Goal: Task Accomplishment & Management: Use online tool/utility

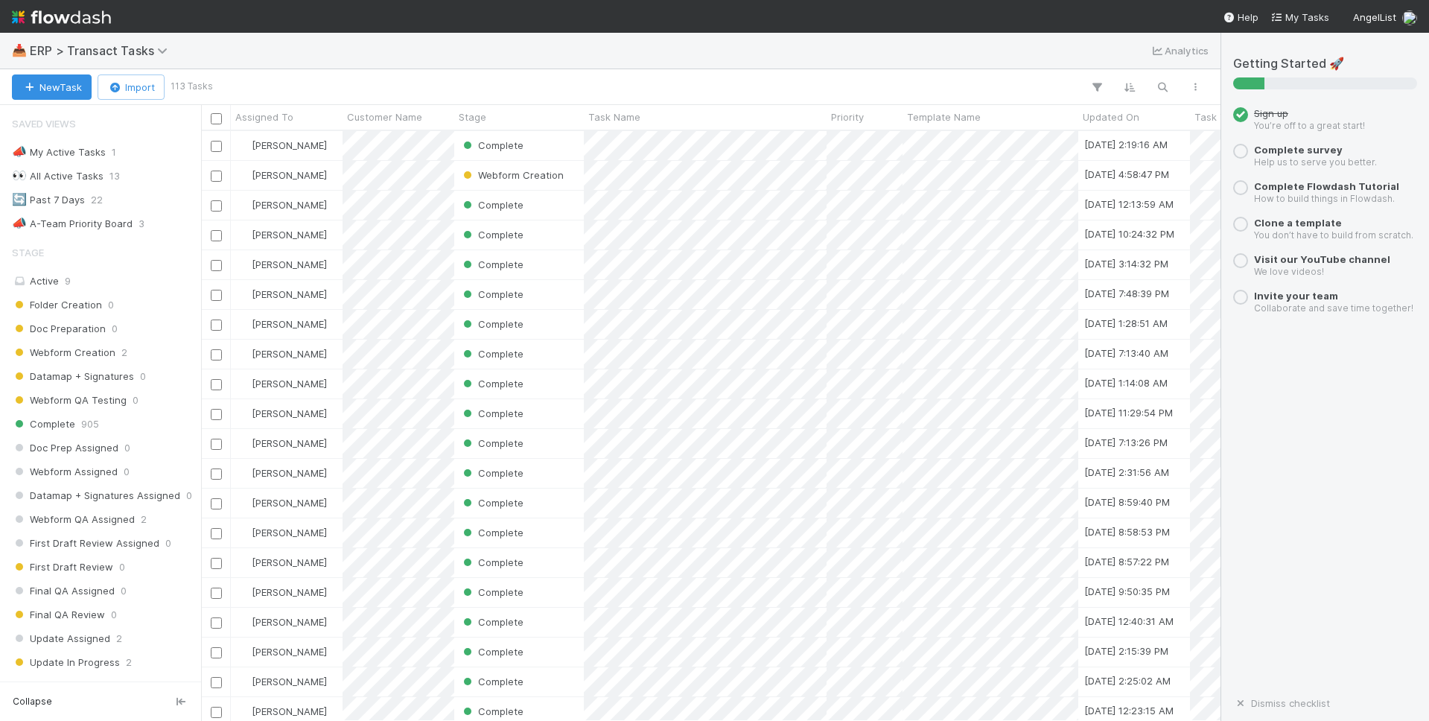
scroll to position [338, 0]
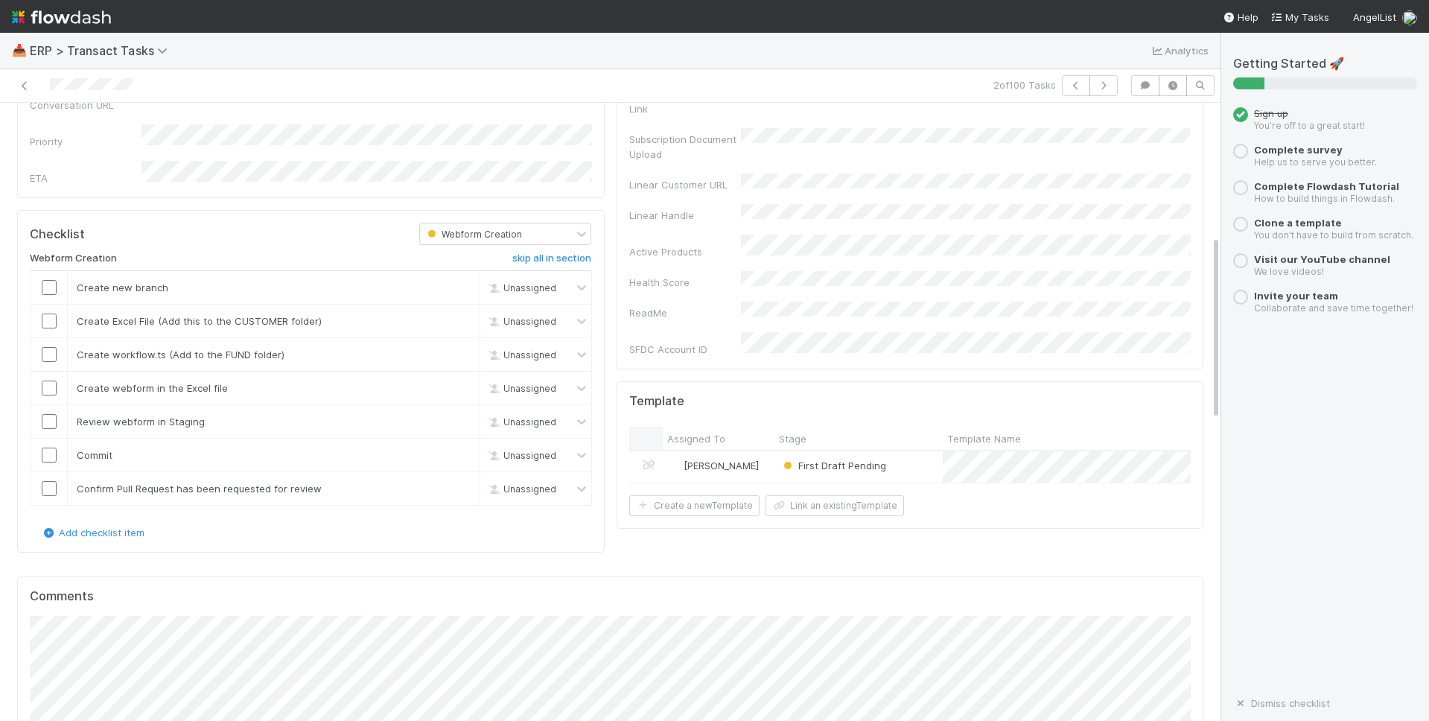
scroll to position [450, 0]
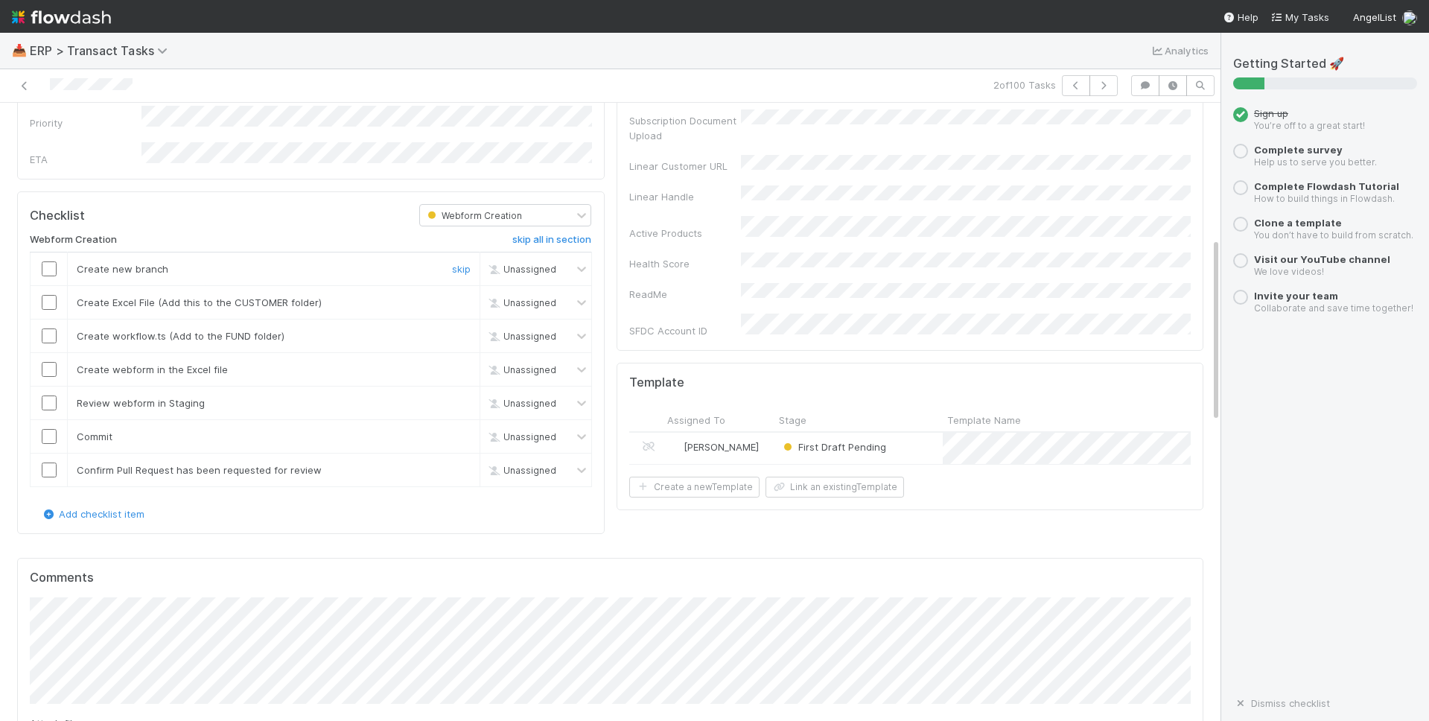
click at [48, 261] on input "checkbox" at bounding box center [49, 268] width 15 height 15
click at [49, 295] on input "checkbox" at bounding box center [49, 302] width 15 height 15
click at [48, 328] on input "checkbox" at bounding box center [49, 335] width 15 height 15
click at [51, 362] on input "checkbox" at bounding box center [49, 369] width 15 height 15
click at [48, 395] on input "checkbox" at bounding box center [49, 402] width 15 height 15
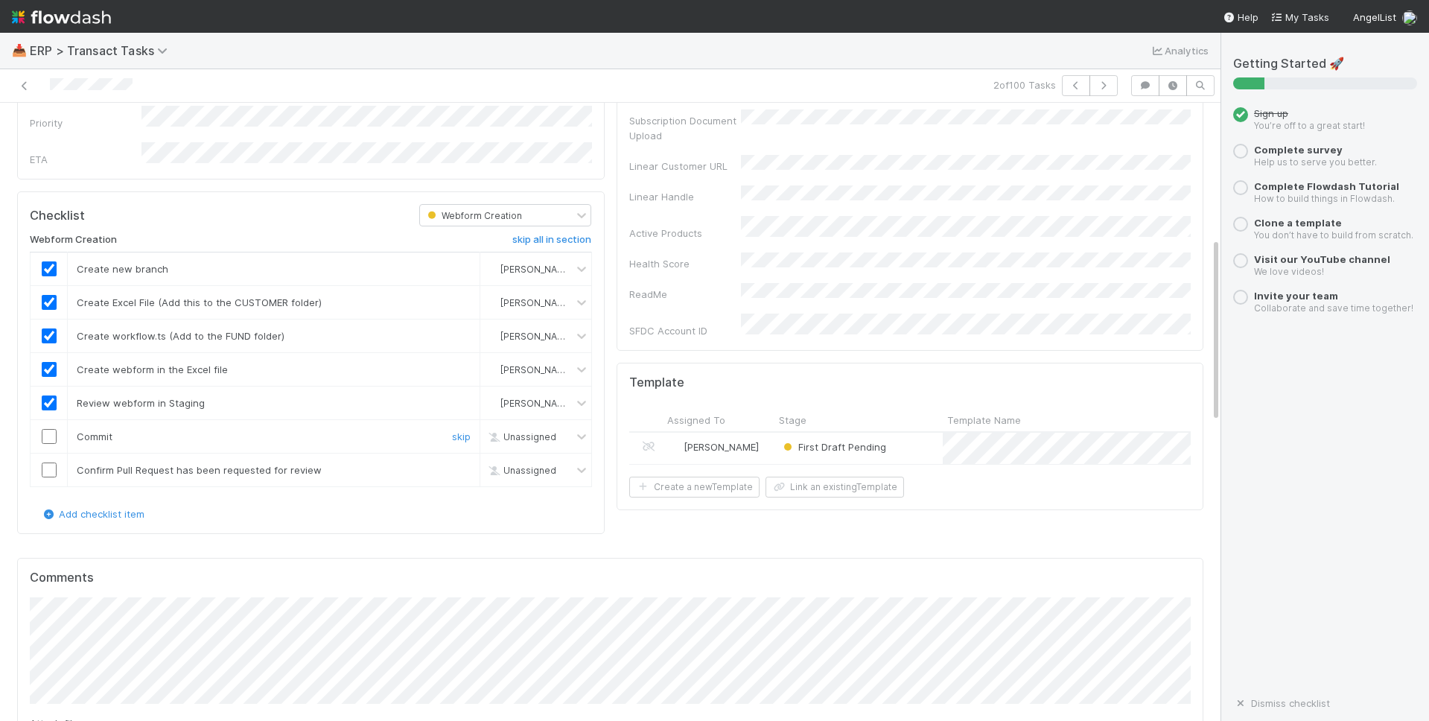
click at [48, 429] on input "checkbox" at bounding box center [49, 436] width 15 height 15
click at [48, 462] on input "checkbox" at bounding box center [49, 469] width 15 height 15
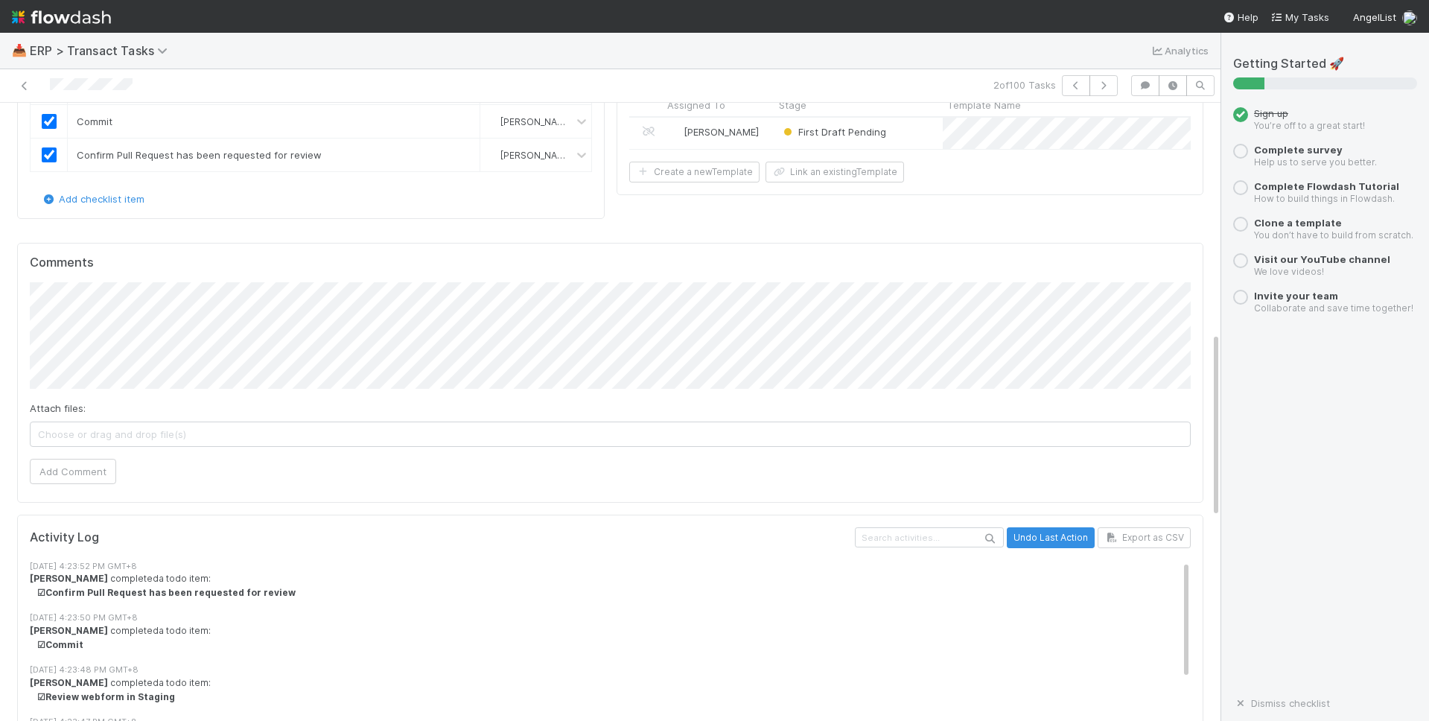
scroll to position [767, 0]
click at [83, 456] on button "Add Comment" at bounding box center [73, 468] width 86 height 25
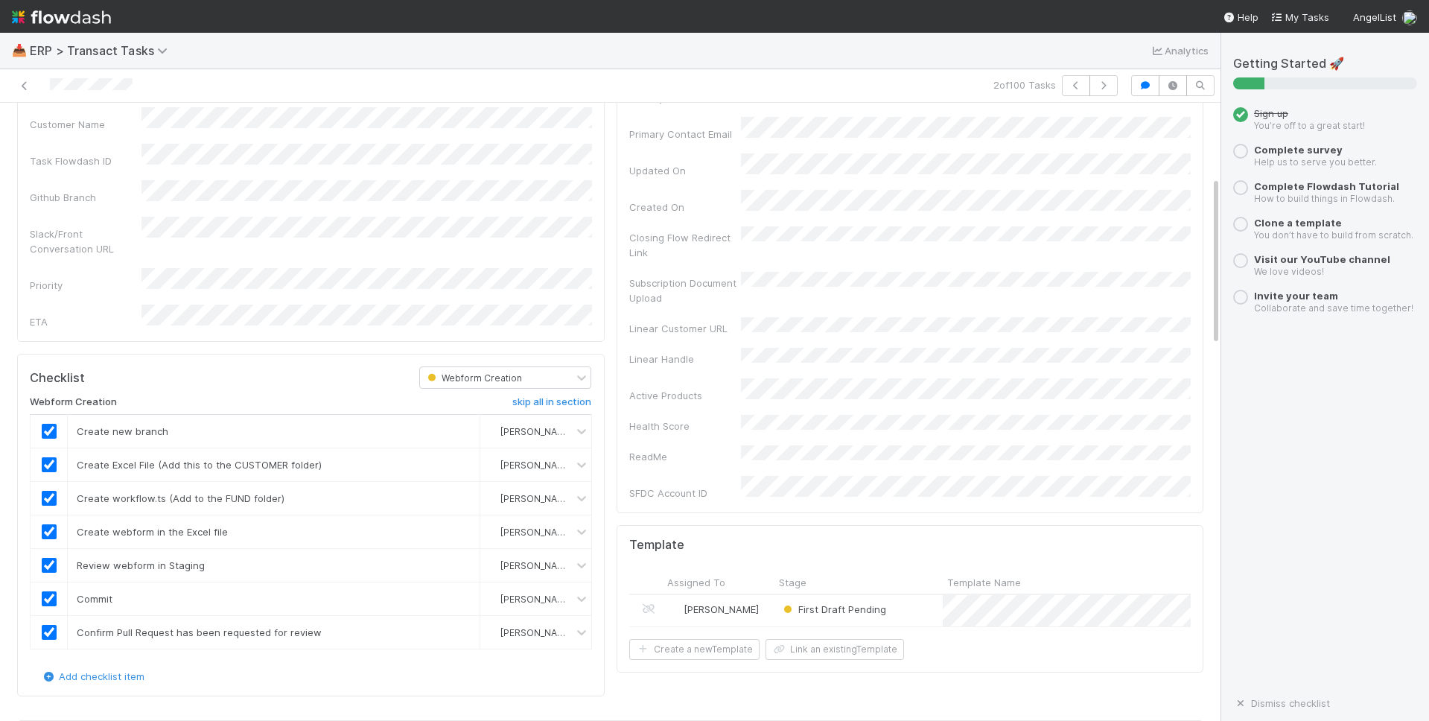
scroll to position [290, 0]
click at [464, 456] on link "skip" at bounding box center [461, 462] width 19 height 12
click at [456, 490] on link "skip" at bounding box center [461, 496] width 19 height 12
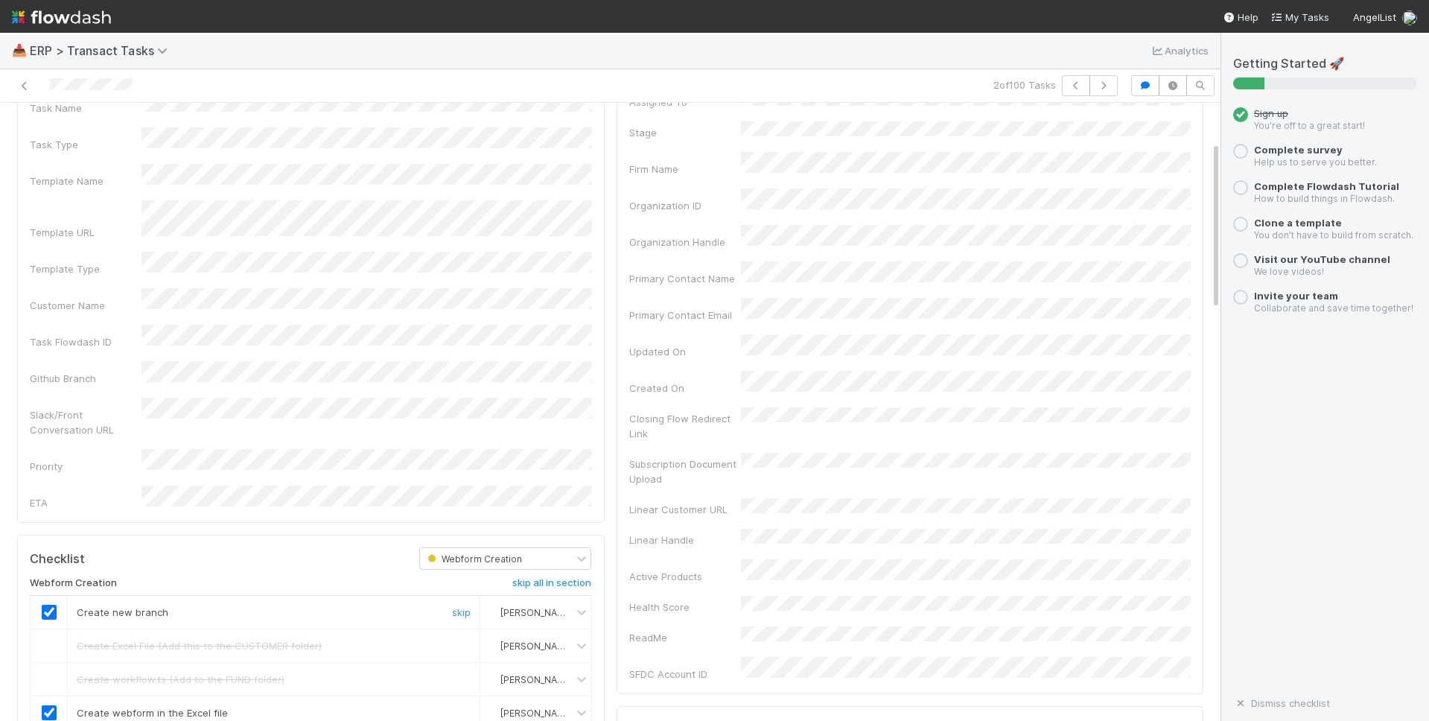
scroll to position [0, 0]
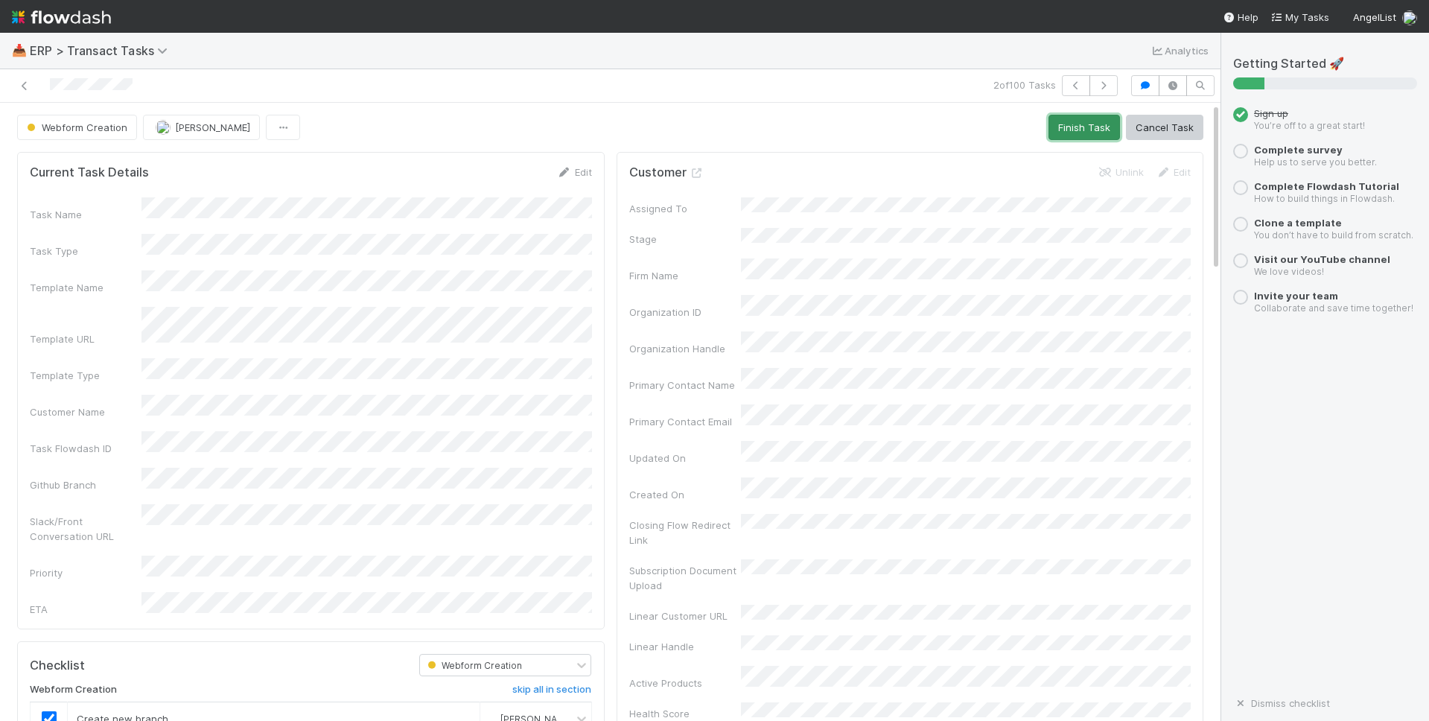
click at [1080, 131] on button "Finish Task" at bounding box center [1084, 127] width 71 height 25
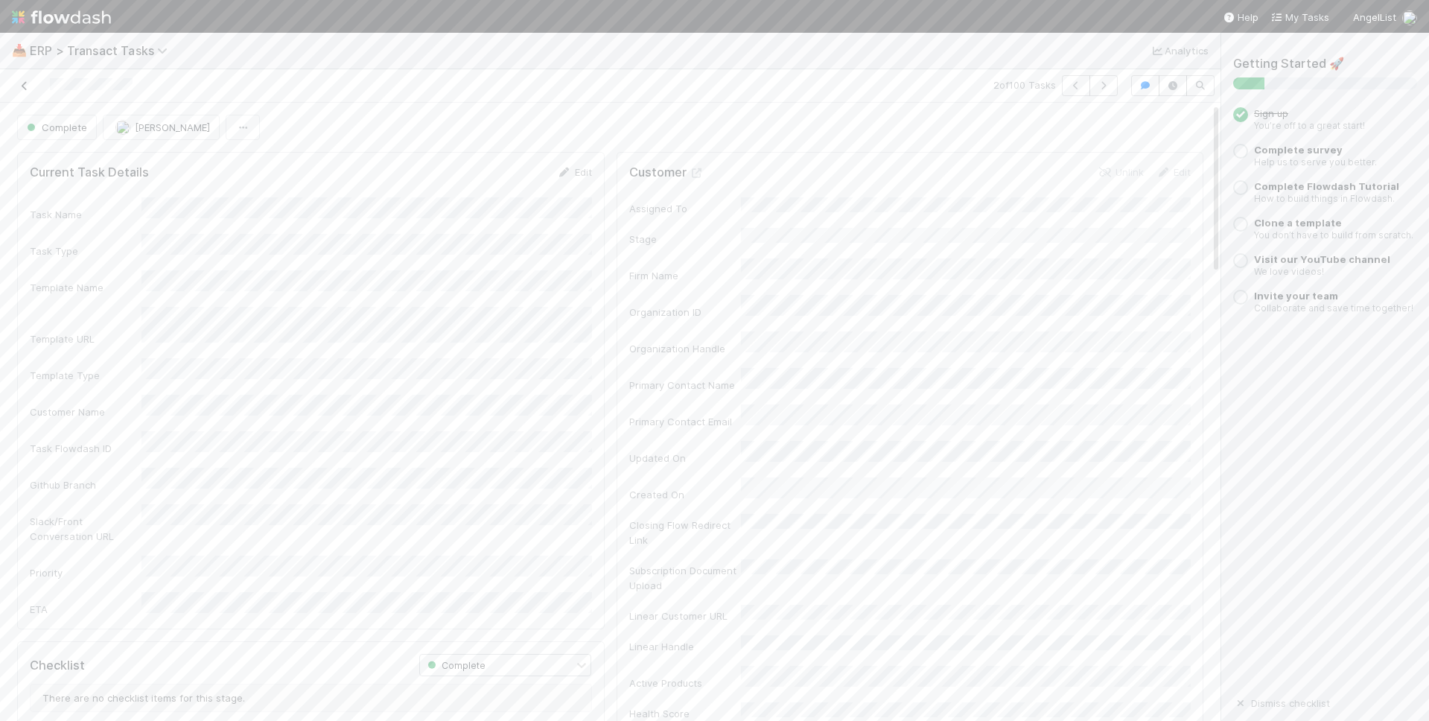
click at [26, 89] on icon at bounding box center [24, 86] width 15 height 10
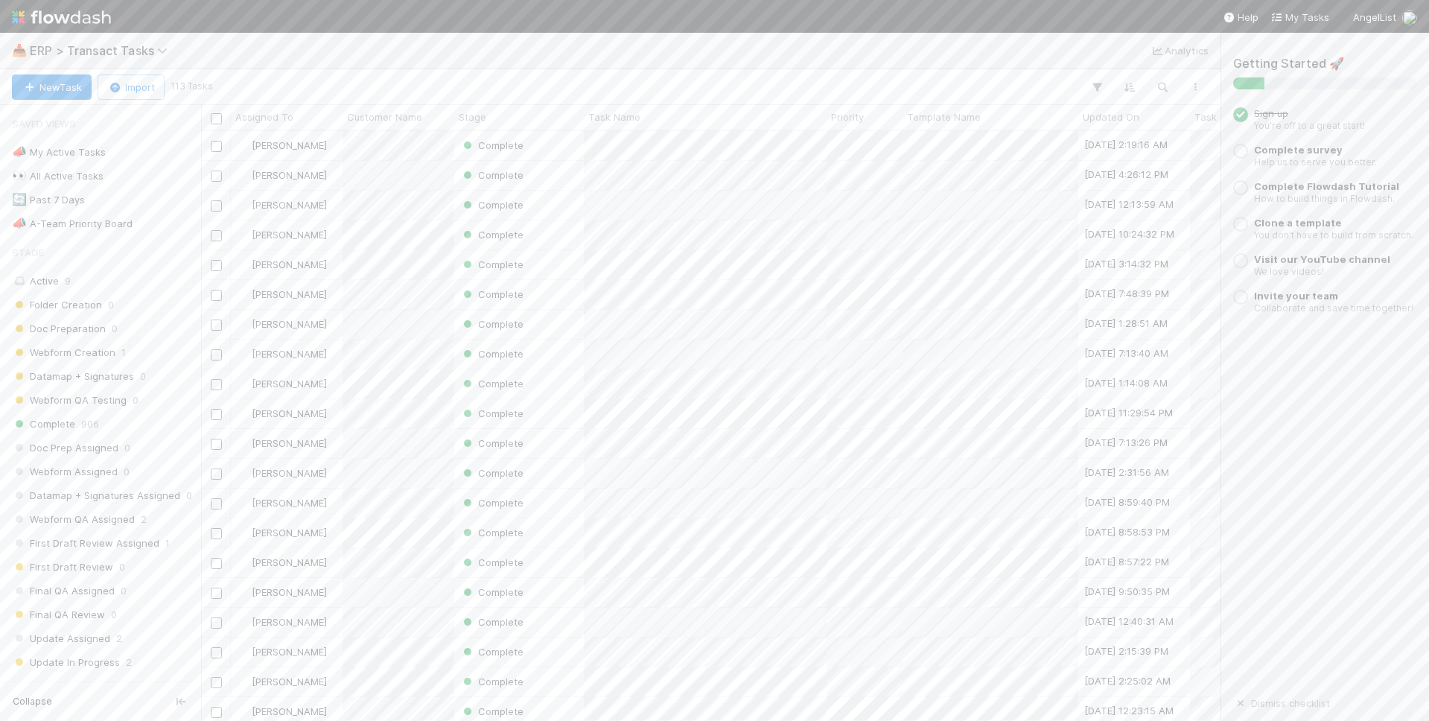
scroll to position [590, 1019]
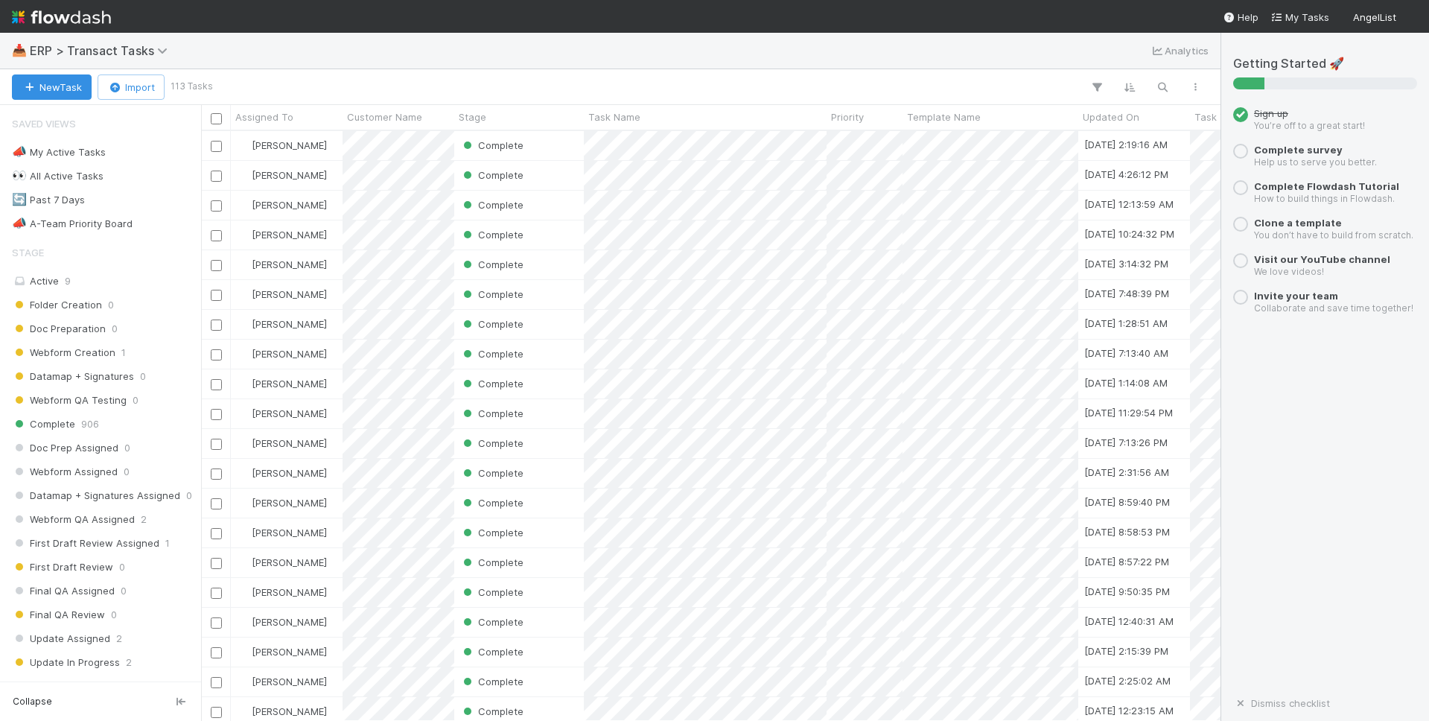
scroll to position [590, 1019]
